Goal: Check status: Check status

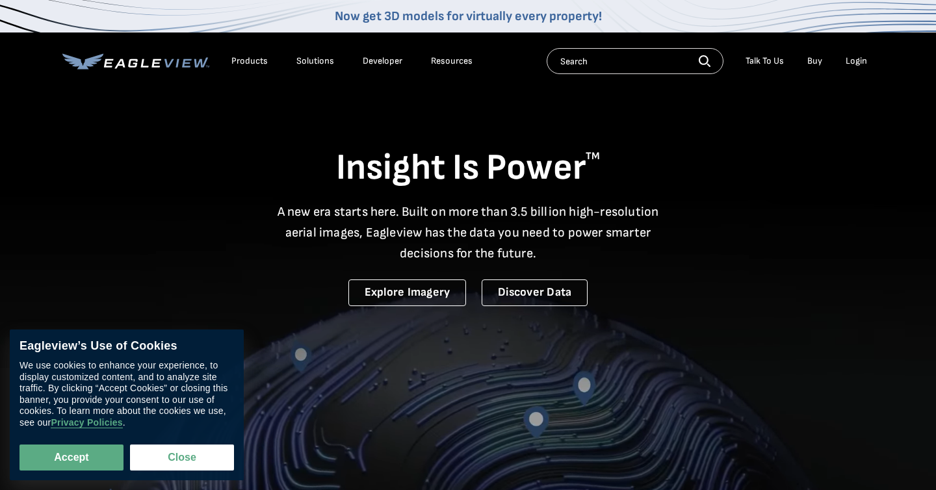
click at [856, 64] on div "Login" at bounding box center [856, 61] width 21 height 12
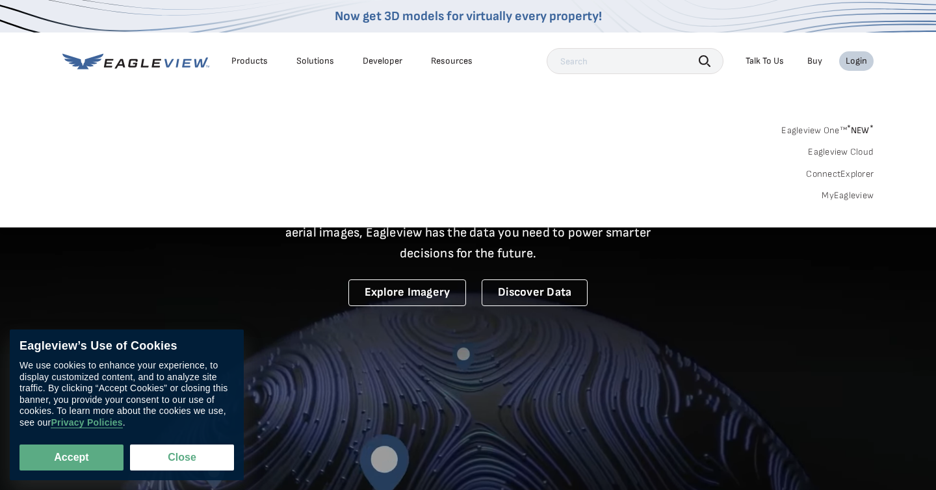
click at [847, 199] on link "MyEagleview" at bounding box center [848, 196] width 52 height 12
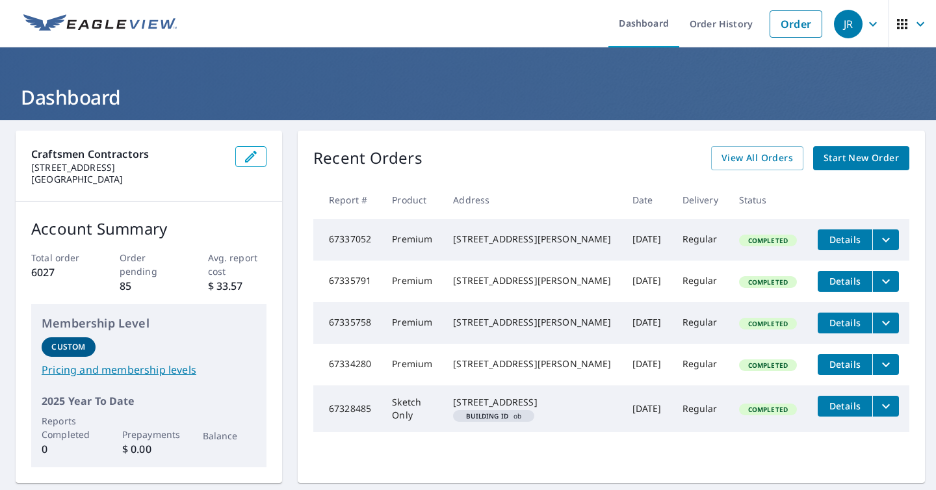
scroll to position [3, 0]
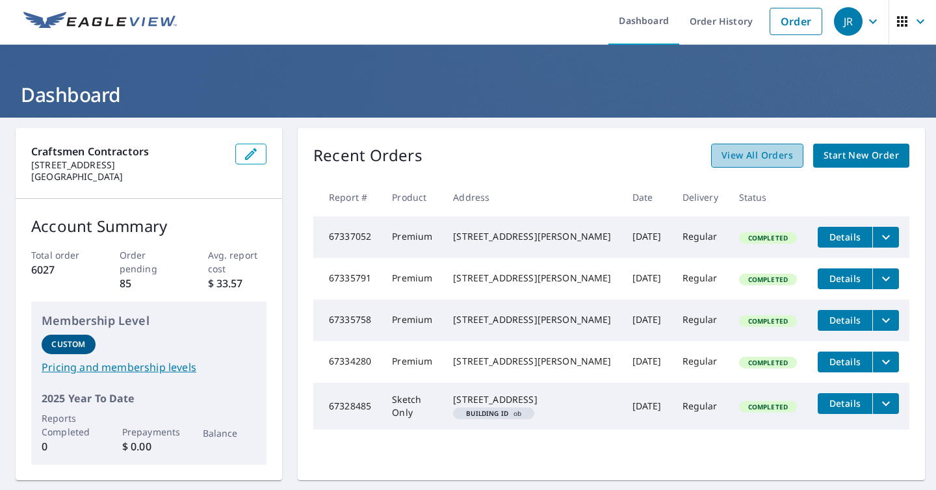
click at [728, 165] on link "View All Orders" at bounding box center [757, 156] width 92 height 24
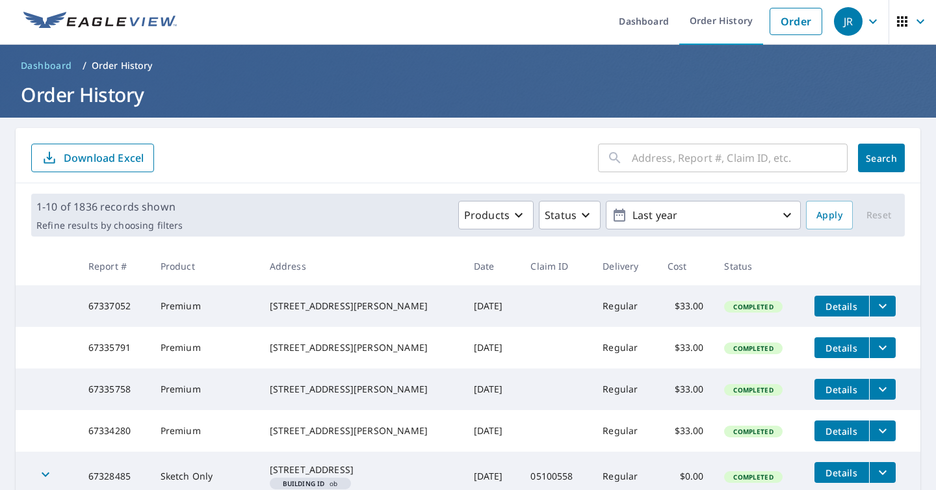
click at [739, 159] on input "text" at bounding box center [740, 158] width 216 height 36
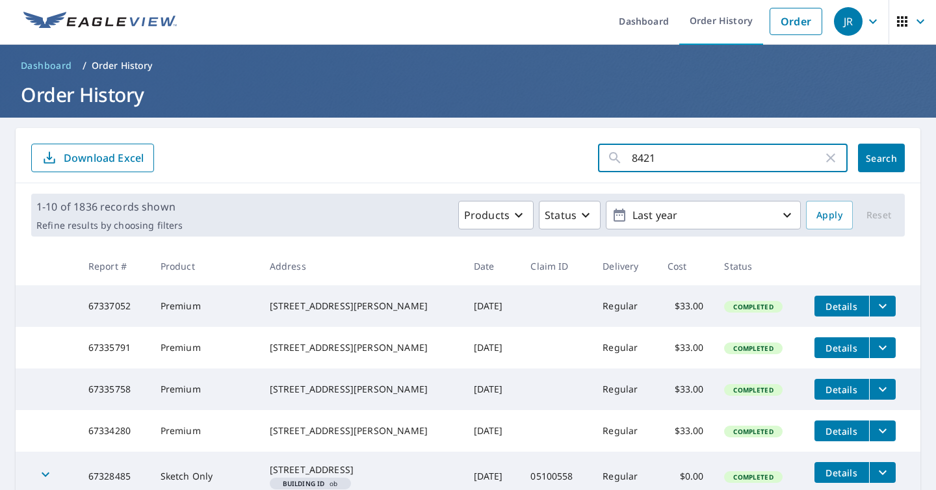
type input "8421"
click at [880, 156] on span "Search" at bounding box center [882, 158] width 26 height 12
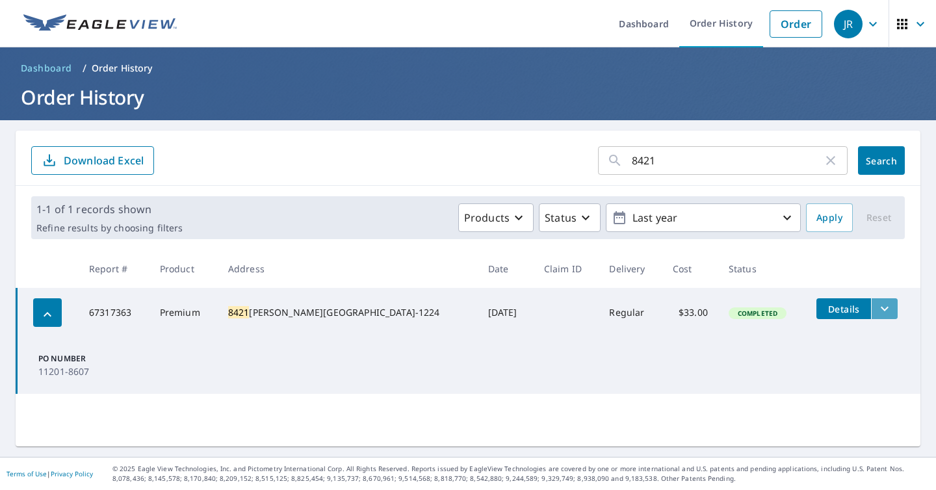
click at [877, 304] on icon "filesDropdownBtn-67317363" at bounding box center [885, 309] width 16 height 16
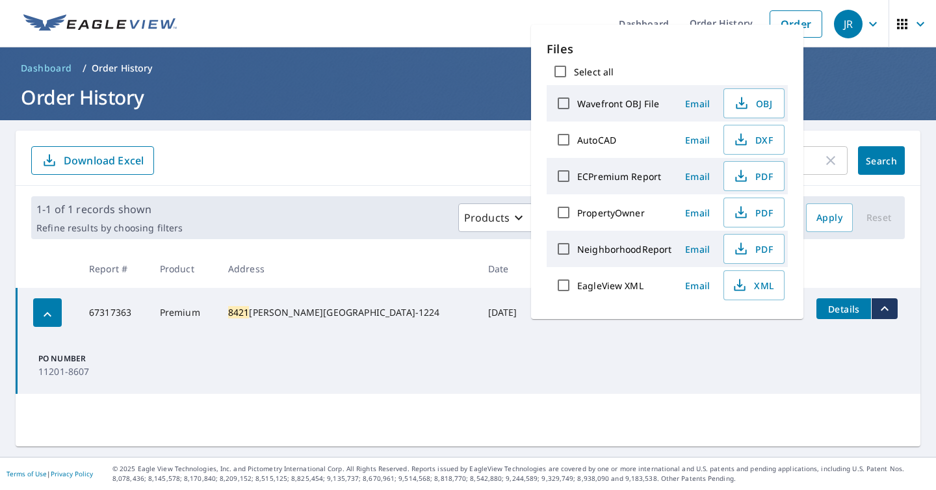
click at [611, 415] on div "8421 ​ Search Download Excel 1-1 of 1 records shown Refine results by choosing …" at bounding box center [468, 289] width 905 height 316
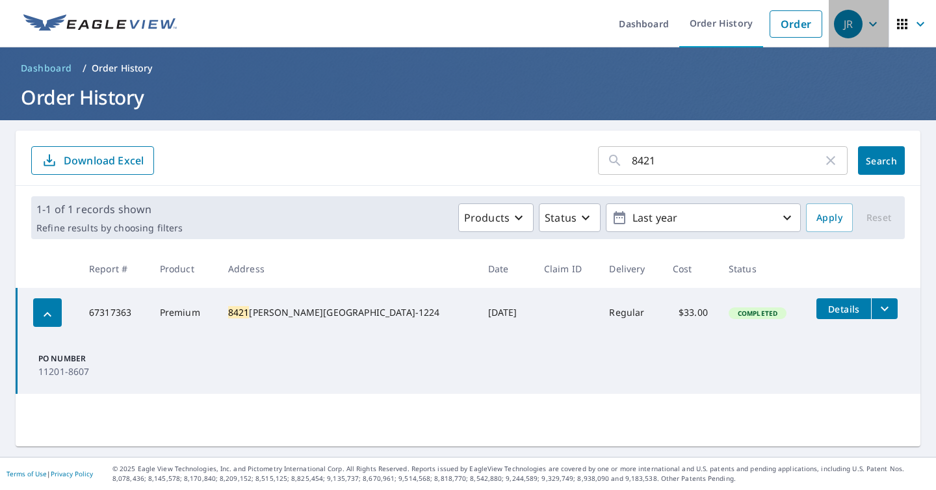
click at [875, 22] on icon "button" at bounding box center [873, 23] width 8 height 5
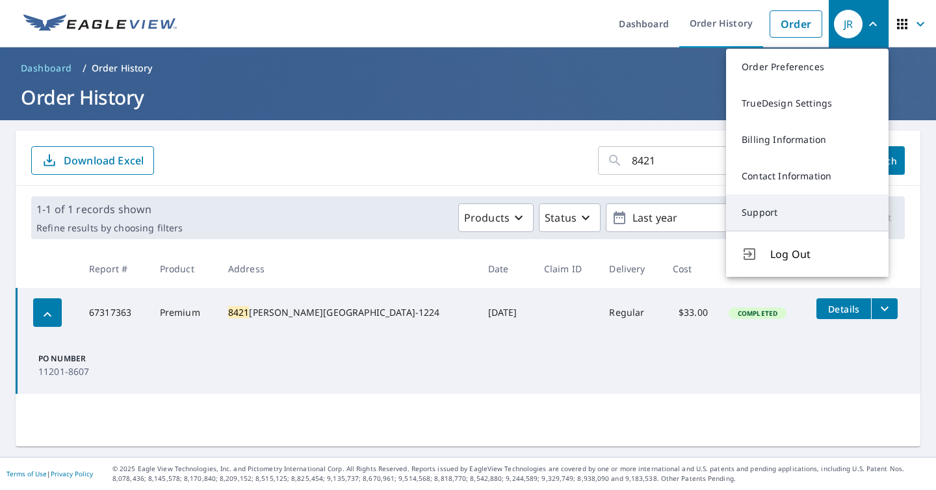
click at [769, 209] on link "Support" at bounding box center [807, 212] width 163 height 36
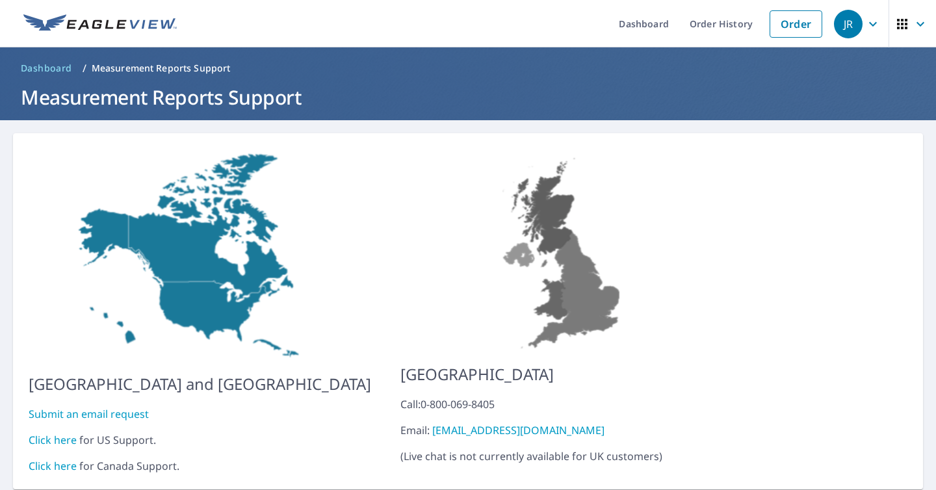
scroll to position [36, 0]
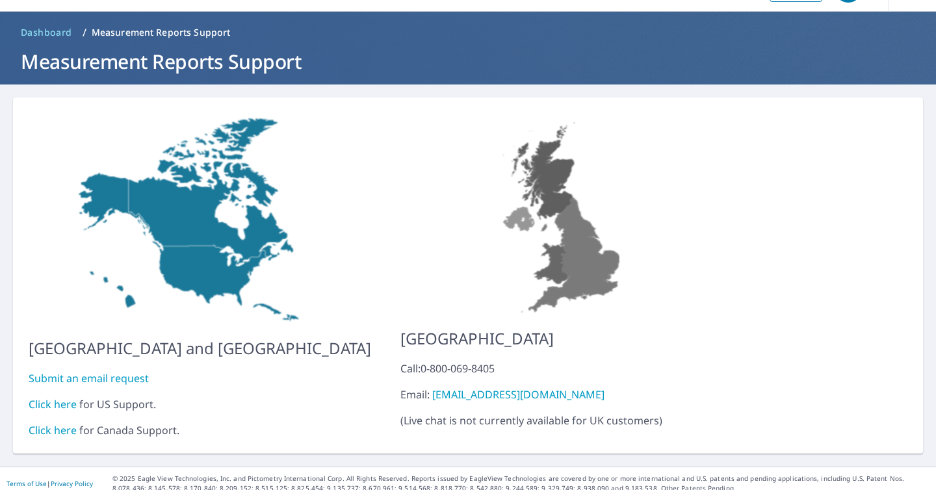
click at [38, 397] on link "Click here" at bounding box center [53, 404] width 48 height 14
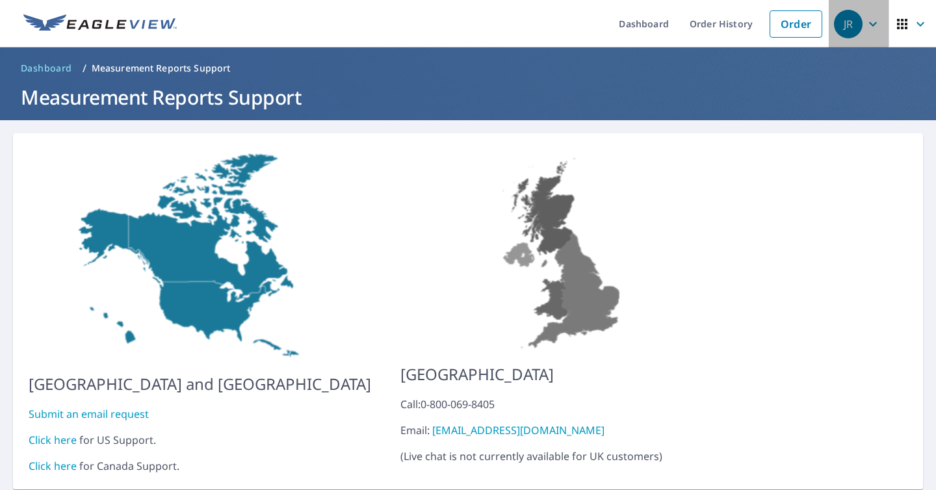
click at [875, 24] on icon "button" at bounding box center [873, 23] width 8 height 5
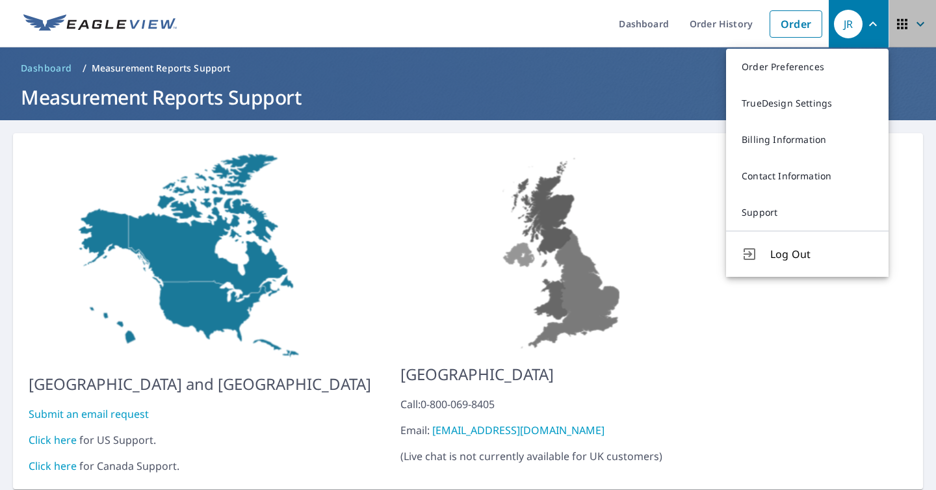
click at [912, 11] on span "button" at bounding box center [913, 23] width 36 height 31
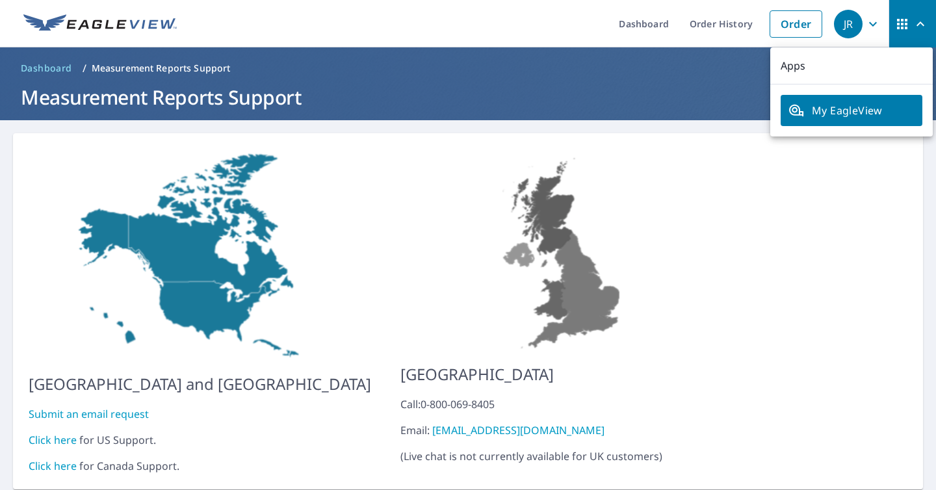
click at [836, 112] on span "My EagleView" at bounding box center [852, 111] width 126 height 16
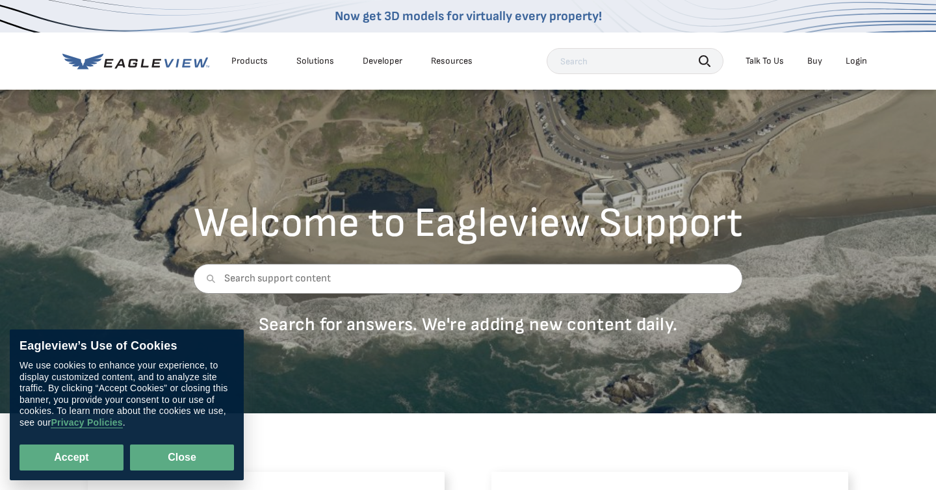
click at [181, 458] on button "Close" at bounding box center [182, 458] width 104 height 26
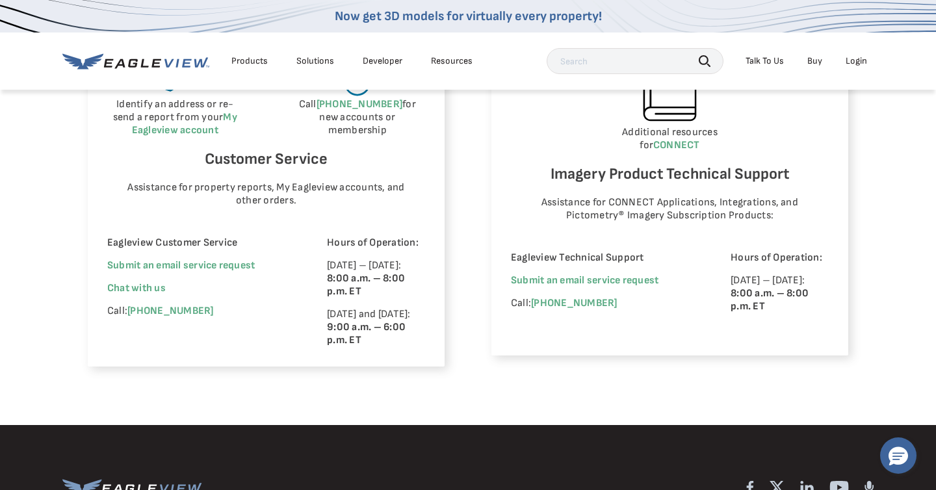
scroll to position [822, 0]
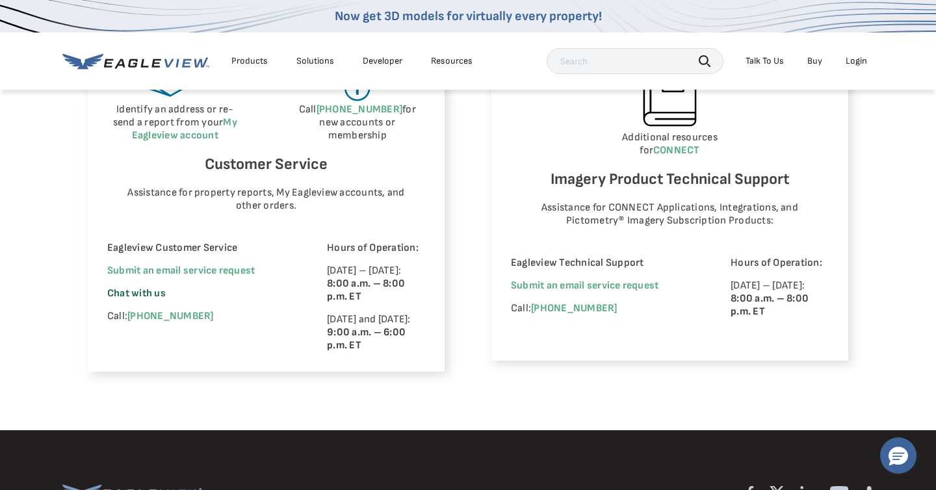
click at [120, 295] on span "Chat with us" at bounding box center [136, 293] width 59 height 12
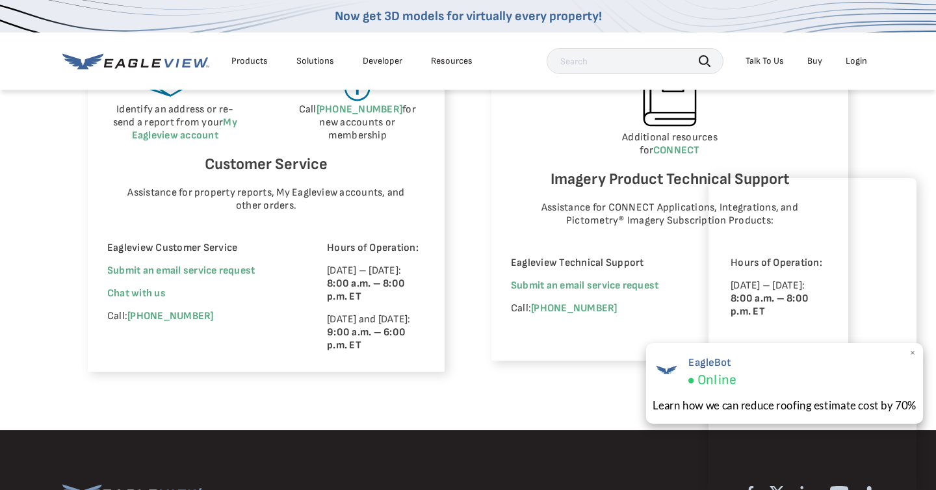
click at [913, 354] on span "×" at bounding box center [913, 354] width 7 height 14
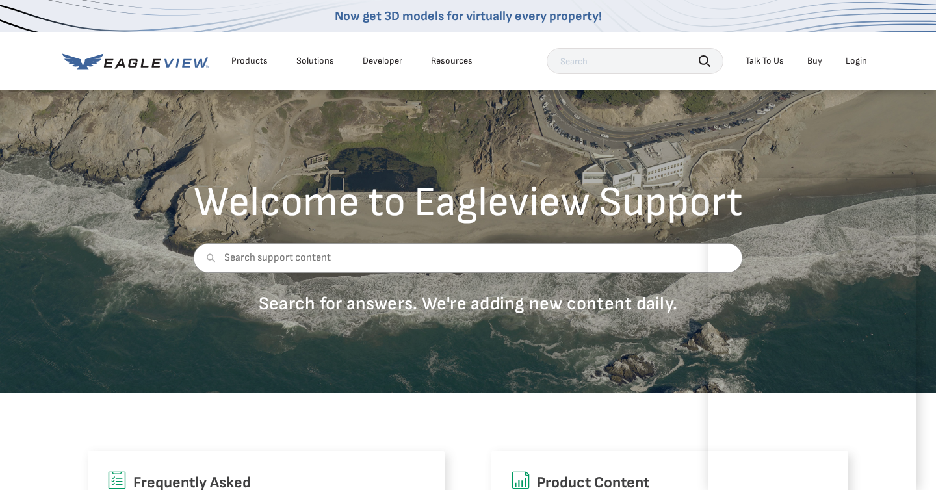
scroll to position [0, 0]
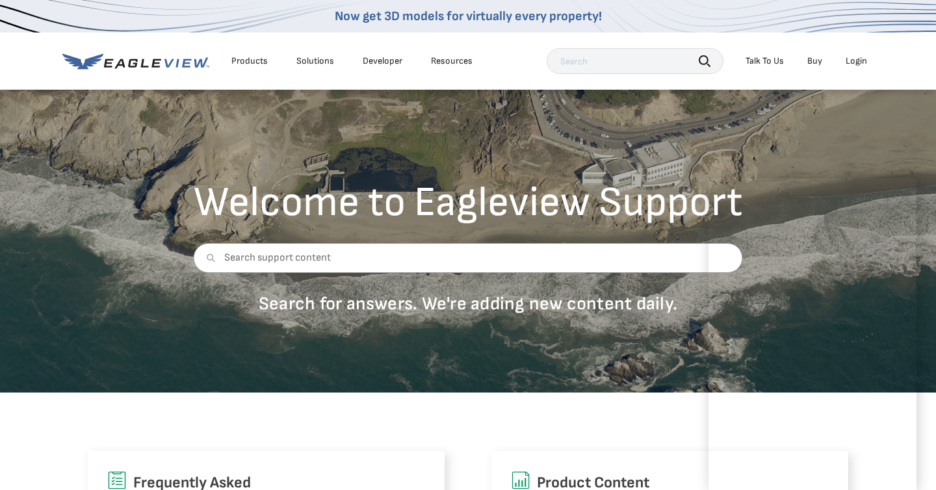
scroll to position [30, 0]
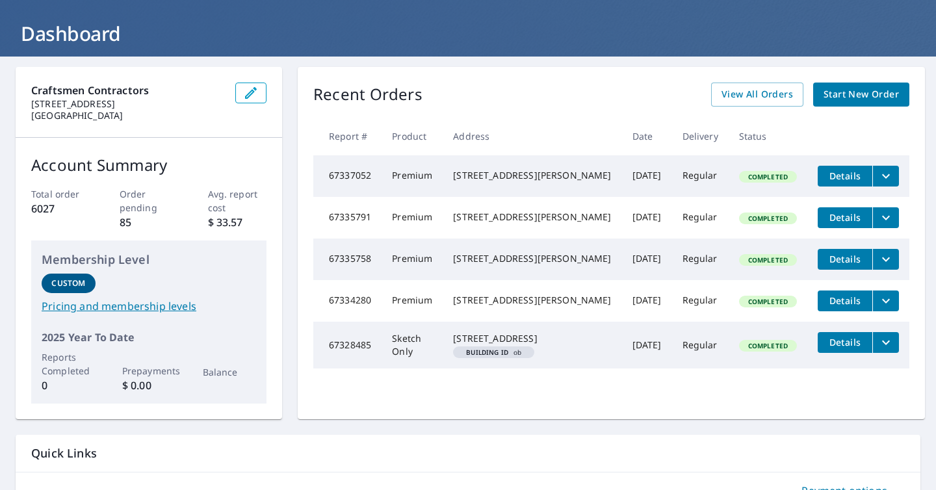
scroll to position [69, 0]
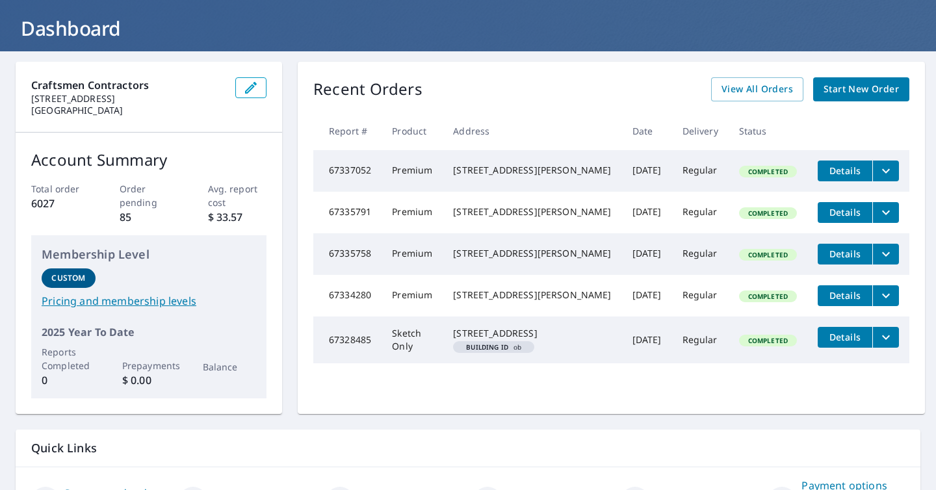
click at [878, 262] on icon "filesDropdownBtn-67335758" at bounding box center [886, 254] width 16 height 16
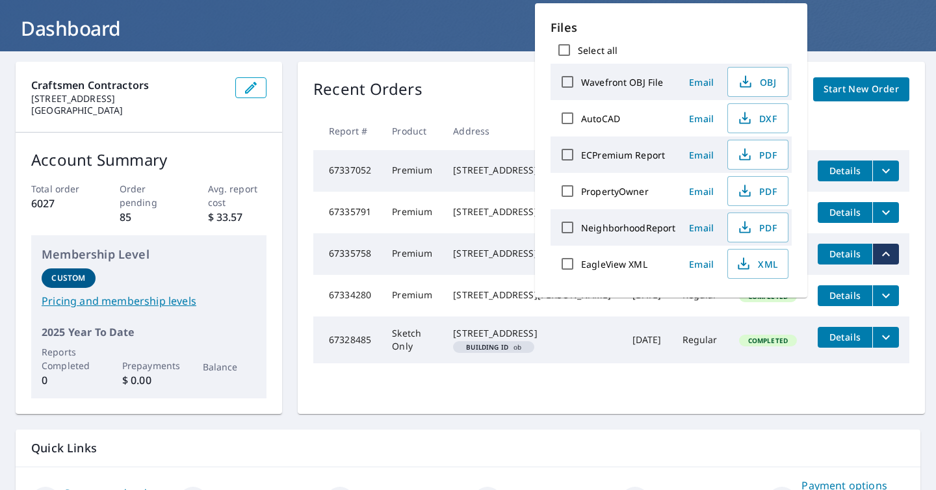
click at [907, 253] on div "Recent Orders View All Orders Start New Order Report # Product Address Date Del…" at bounding box center [611, 238] width 627 height 352
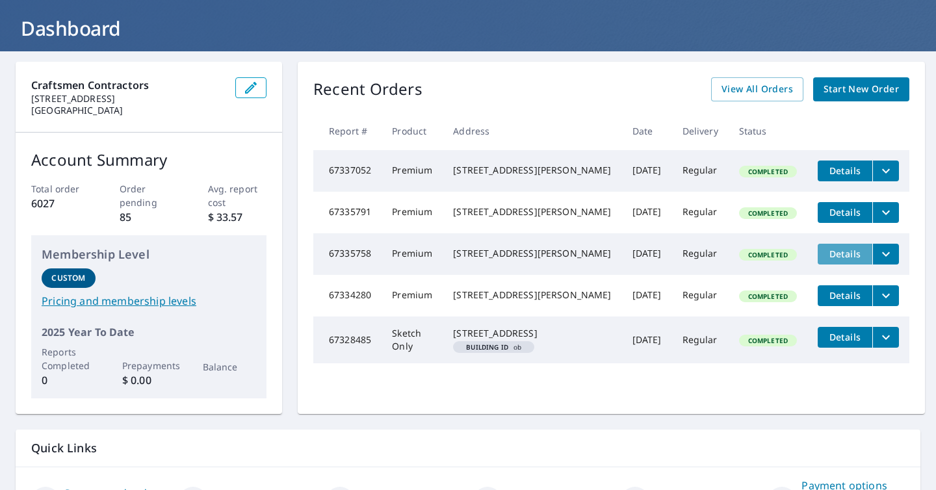
click at [844, 260] on span "Details" at bounding box center [845, 254] width 39 height 12
